Goal: Information Seeking & Learning: Understand process/instructions

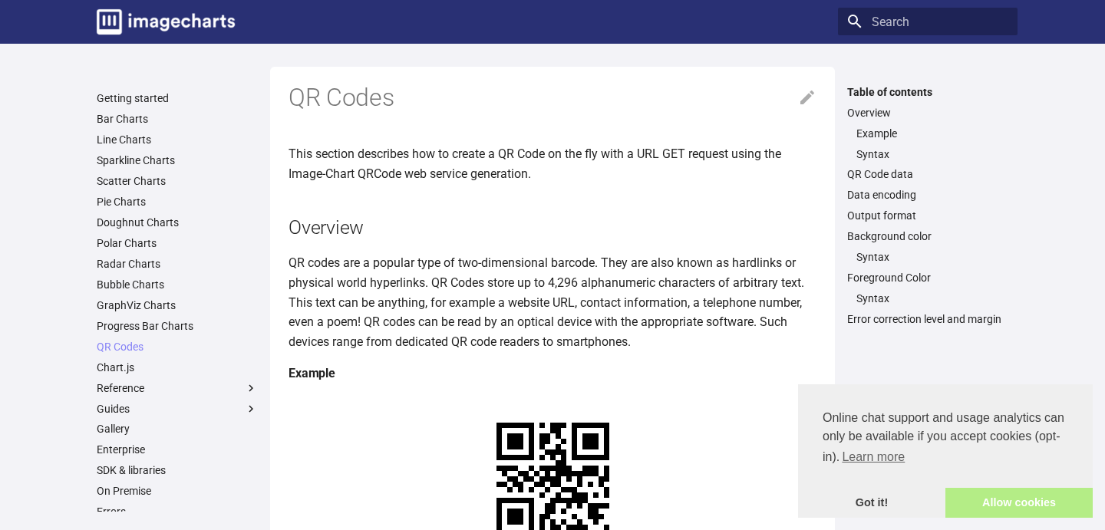
click at [1013, 506] on link "Allow cookies" at bounding box center [1018, 503] width 147 height 31
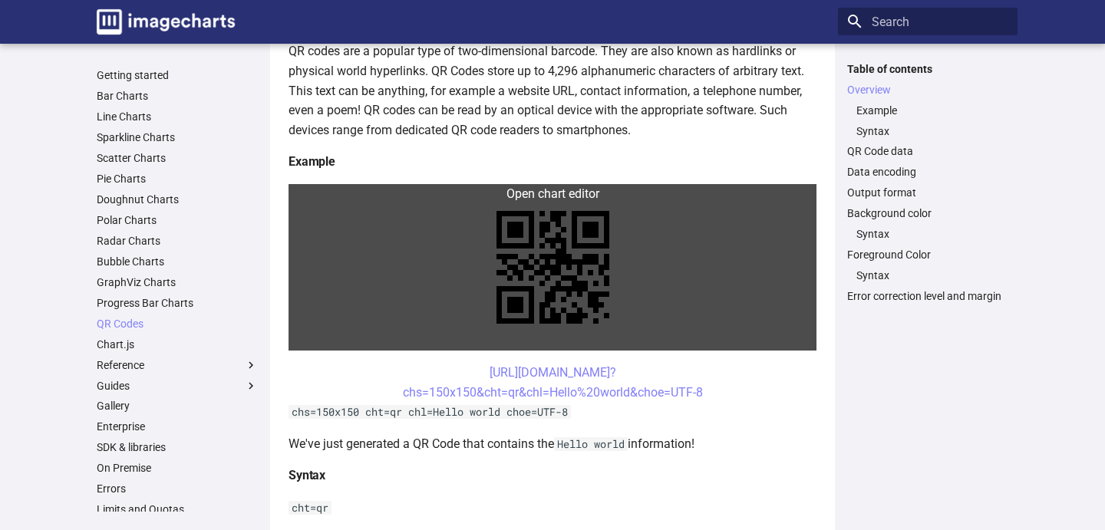
scroll to position [216, 0]
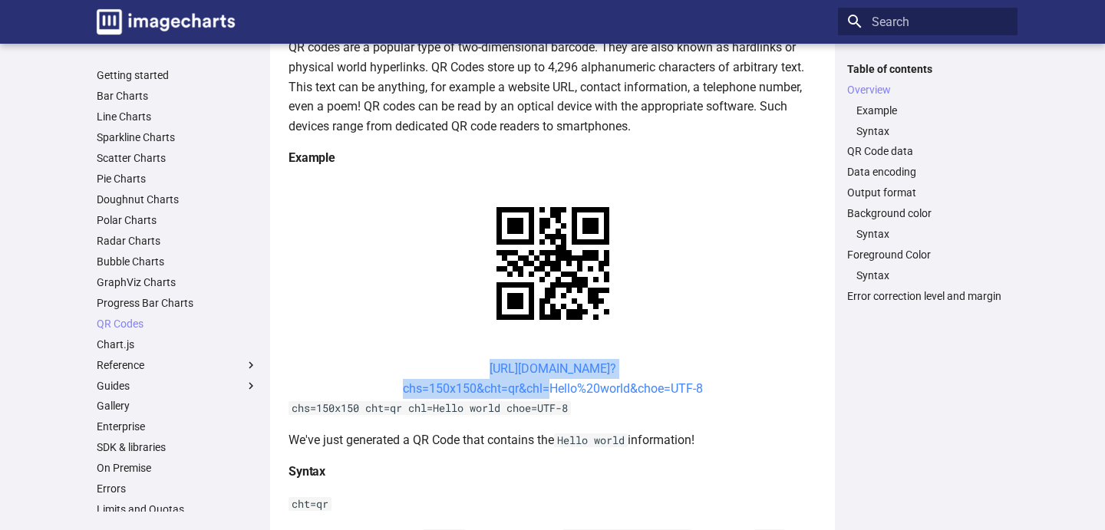
drag, startPoint x: 456, startPoint y: 363, endPoint x: 541, endPoint y: 390, distance: 89.5
click at [541, 390] on center "[URL][DOMAIN_NAME]? chs=150x150&cht=qr&chl=Hello%20world&choe=UTF-8" at bounding box center [552, 378] width 528 height 39
copy link "[URL][DOMAIN_NAME]? chs=150x150&cht=qr&chl"
click at [463, 364] on center "https://image-charts.com/chart? chs=150x150&cht=qr&chl=Hello%20world&choe=UTF-8" at bounding box center [552, 378] width 528 height 39
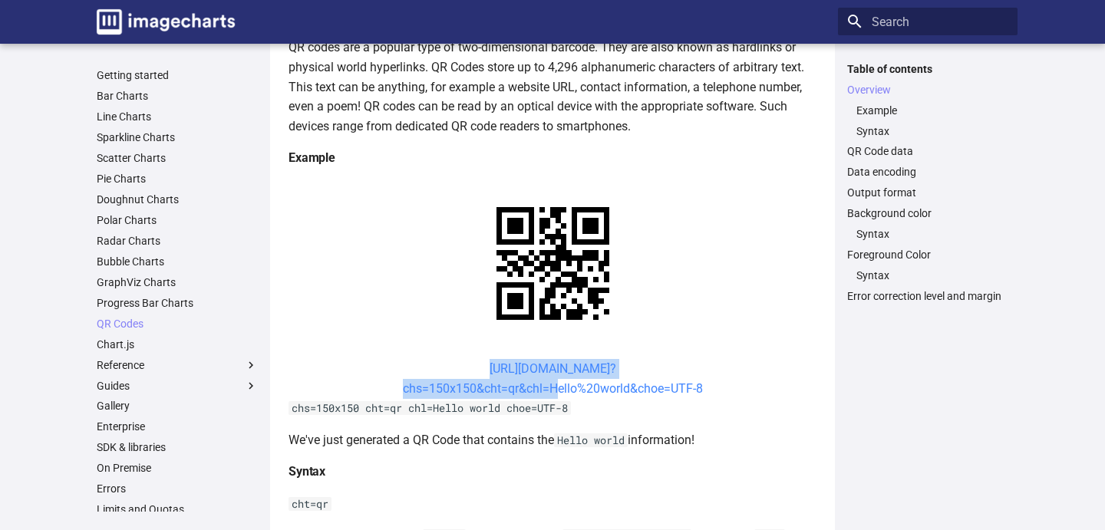
drag, startPoint x: 463, startPoint y: 364, endPoint x: 545, endPoint y: 387, distance: 85.0
click at [545, 387] on center "https://image-charts.com/chart? chs=150x150&cht=qr&chl=Hello%20world&choe=UTF-8" at bounding box center [552, 378] width 528 height 39
